Goal: Navigation & Orientation: Find specific page/section

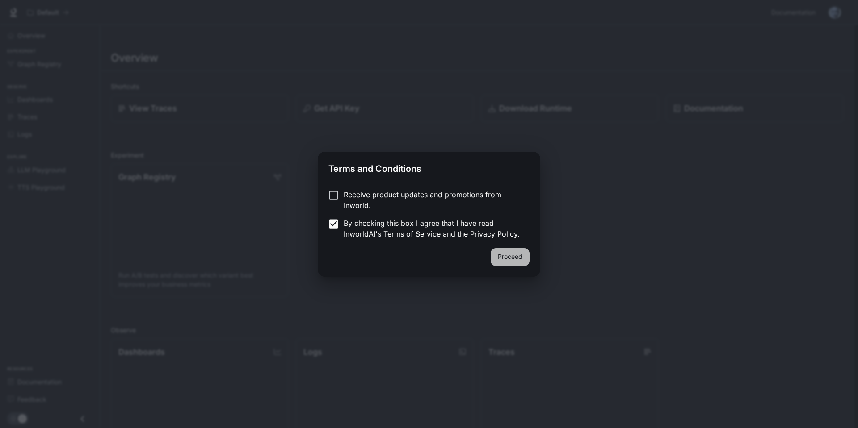
click at [506, 256] on button "Proceed" at bounding box center [509, 257] width 39 height 18
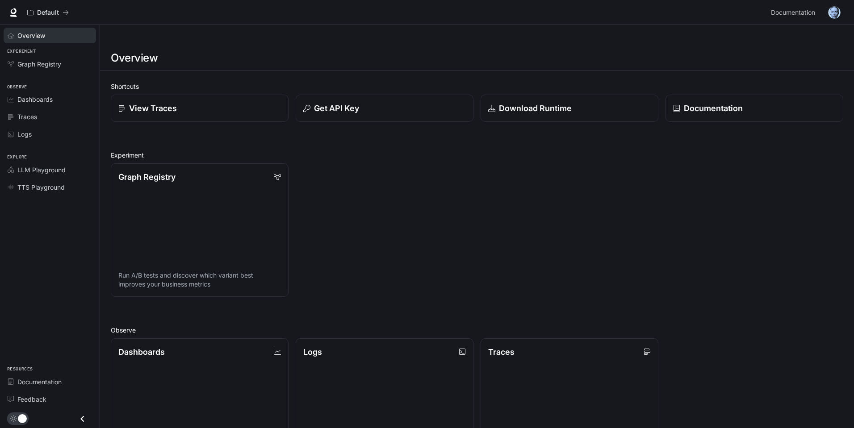
click at [21, 31] on span "Overview" at bounding box center [31, 35] width 28 height 9
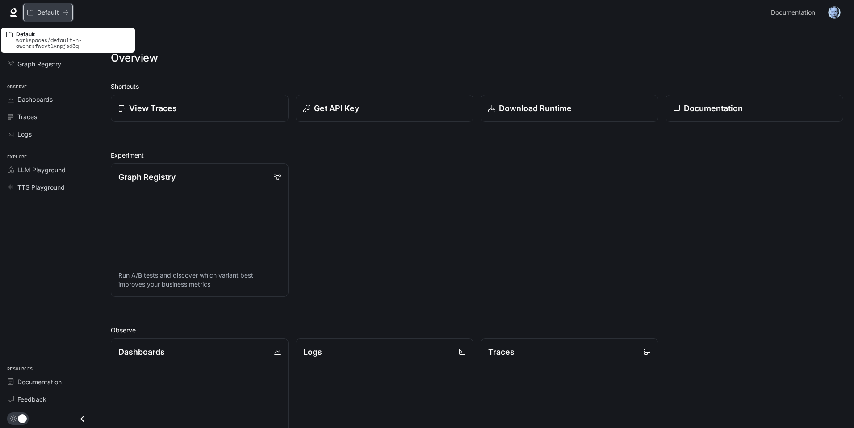
click at [68, 13] on icon "All workspaces" at bounding box center [66, 12] width 6 height 6
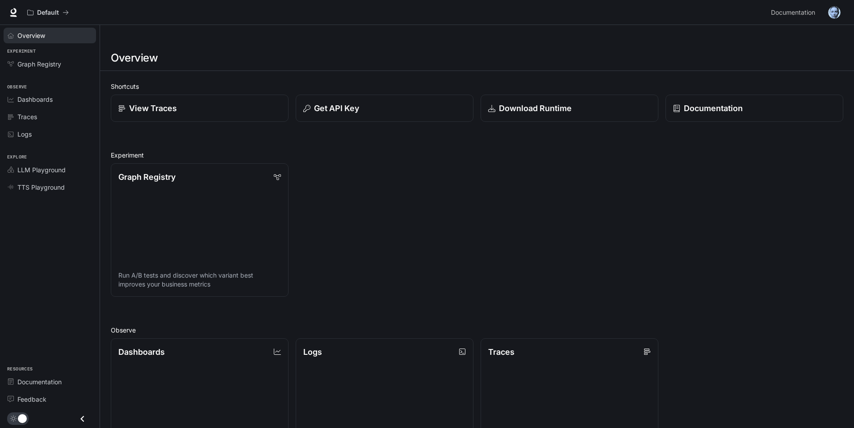
click at [37, 33] on span "Overview" at bounding box center [31, 35] width 28 height 9
